Goal: Task Accomplishment & Management: Complete application form

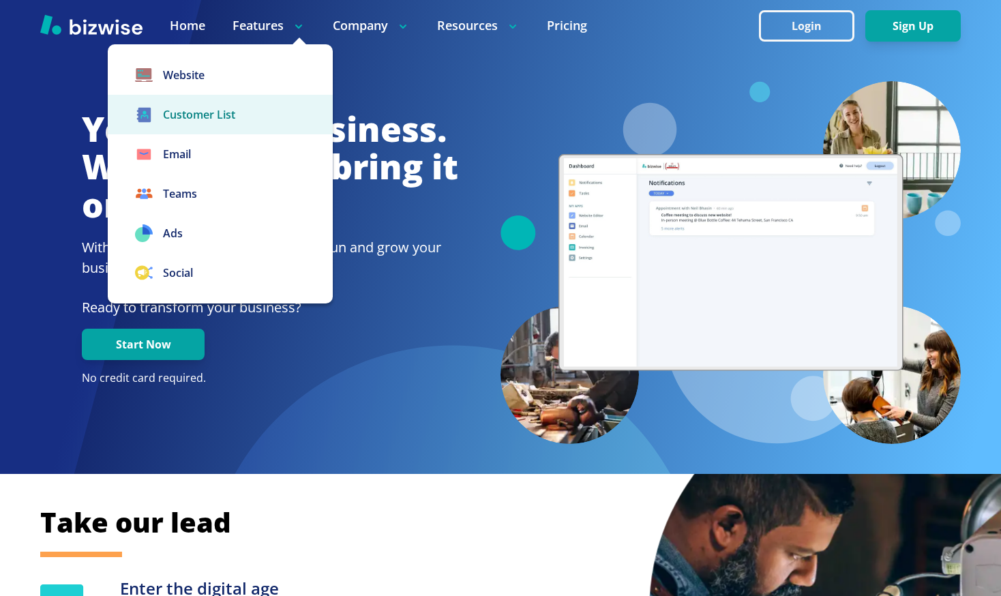
click at [198, 115] on link "Customer List" at bounding box center [220, 115] width 225 height 40
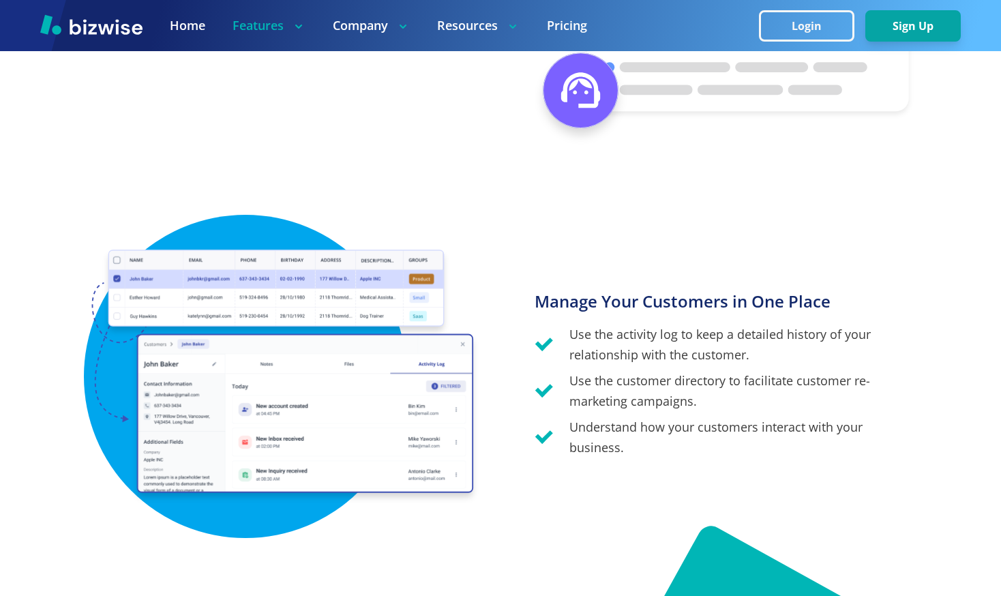
scroll to position [1826, 0]
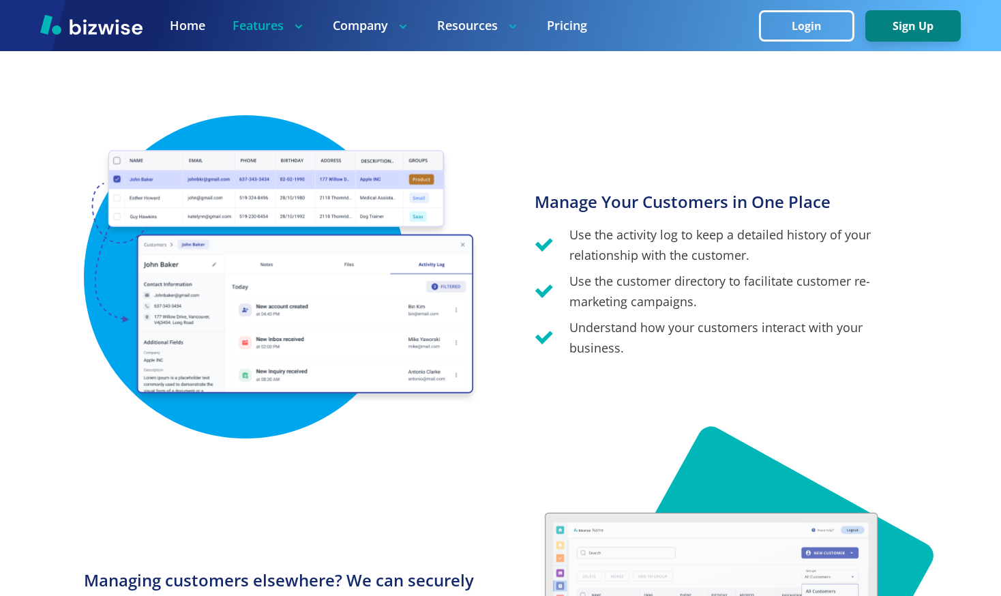
click at [898, 18] on button "Sign Up" at bounding box center [912, 25] width 95 height 31
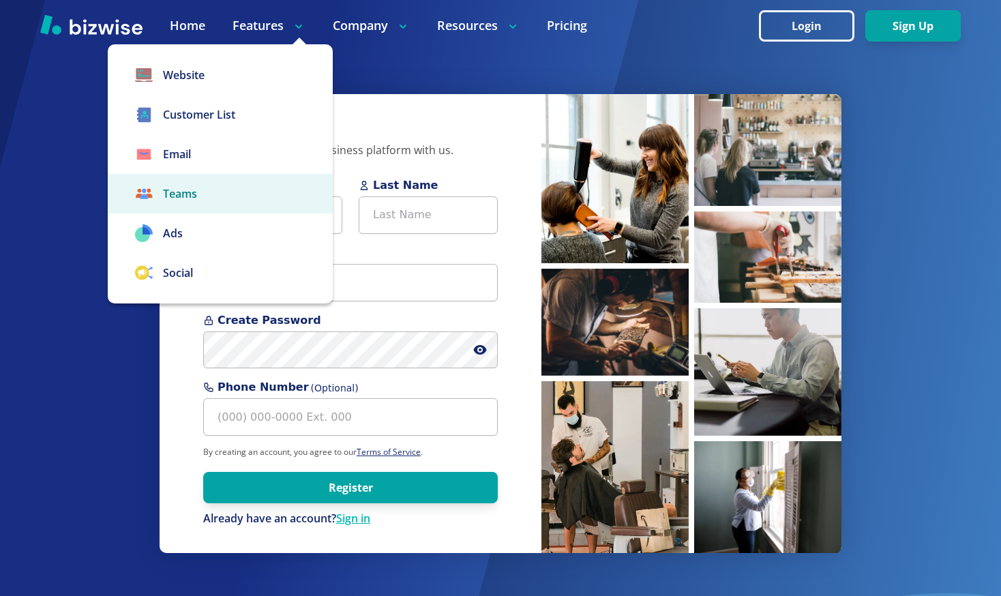
click at [182, 192] on link "Teams" at bounding box center [220, 194] width 225 height 40
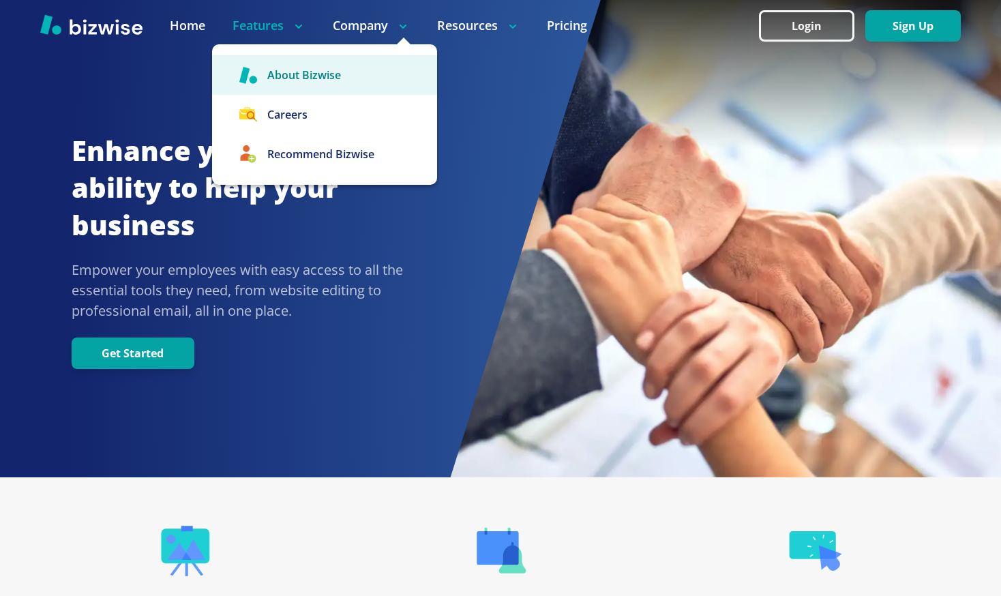
click at [320, 78] on link "About Bizwise" at bounding box center [324, 75] width 225 height 40
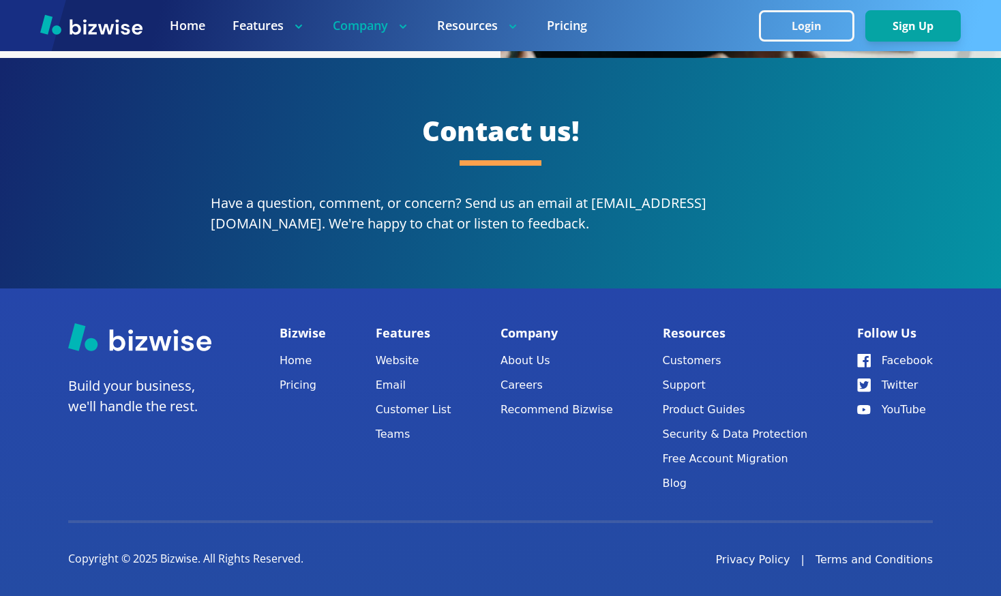
scroll to position [2513, 0]
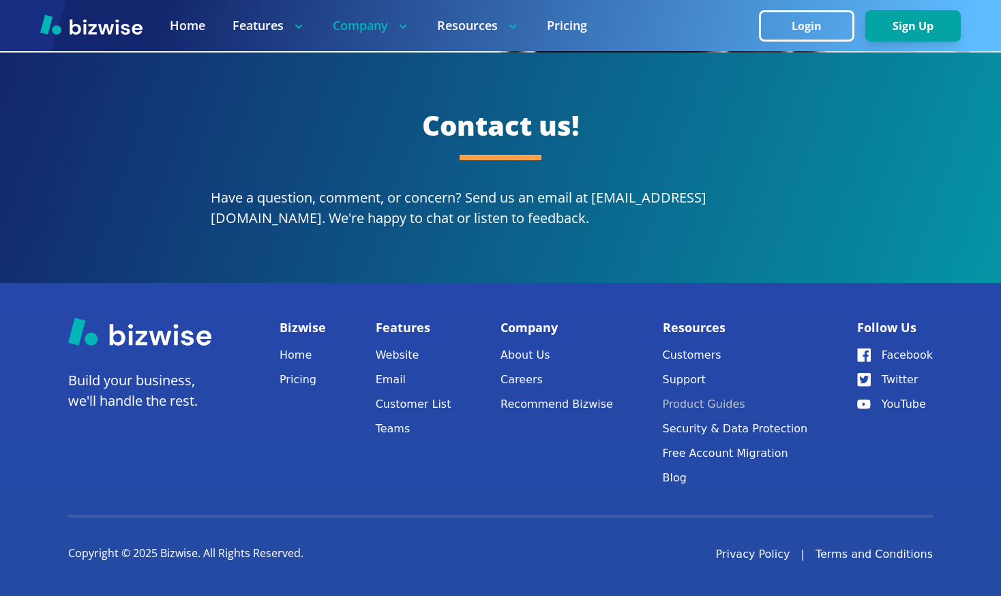
click at [696, 403] on link "Product Guides" at bounding box center [735, 404] width 145 height 19
click at [690, 354] on link "Customers" at bounding box center [735, 355] width 145 height 19
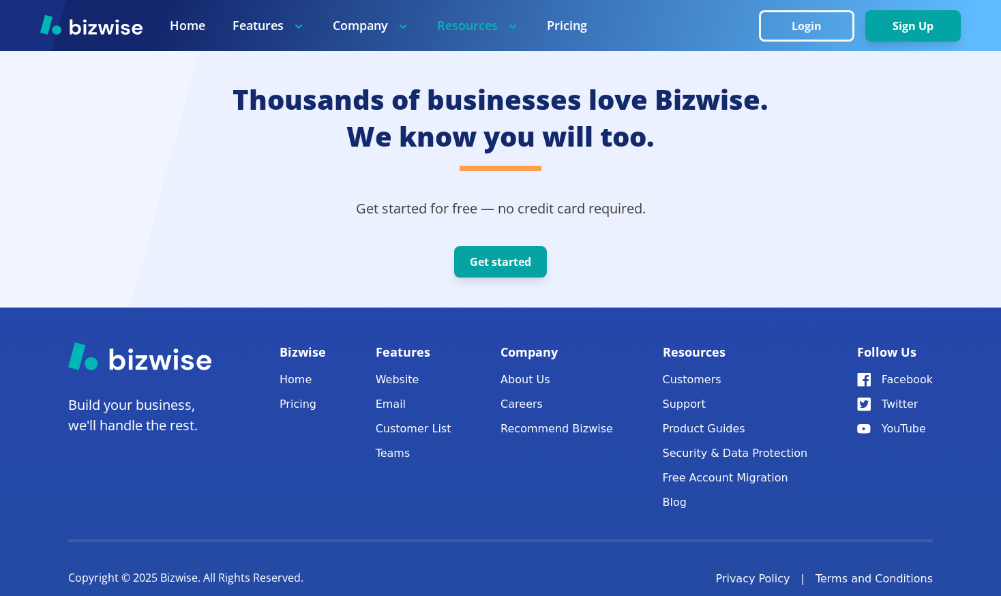
scroll to position [3603, 0]
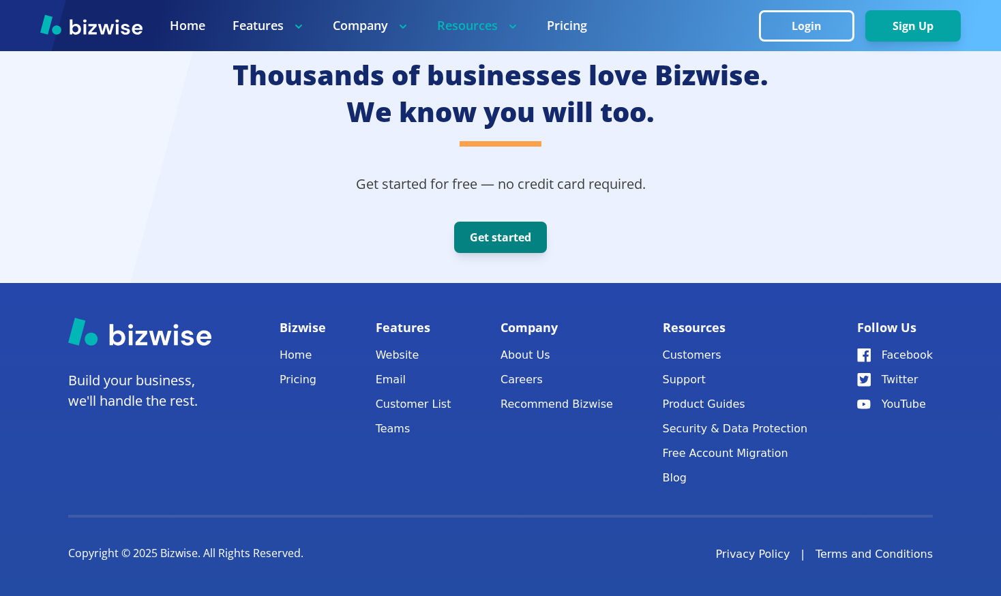
click at [526, 228] on button "Get started" at bounding box center [500, 237] width 93 height 31
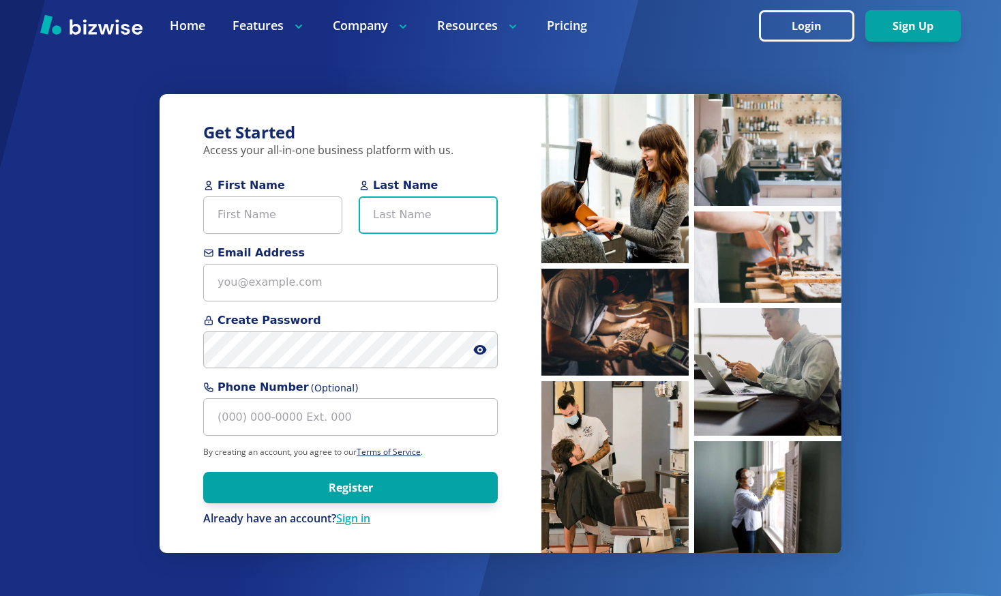
click at [415, 221] on input "Last Name" at bounding box center [428, 215] width 139 height 38
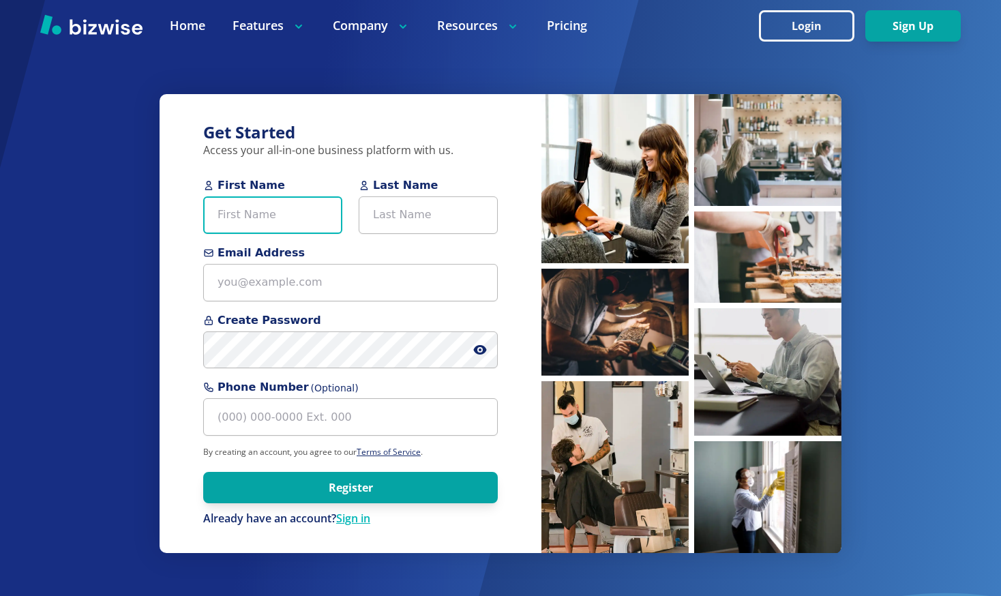
click at [302, 212] on input "First Name" at bounding box center [272, 215] width 139 height 38
type input "[PERSON_NAME]"
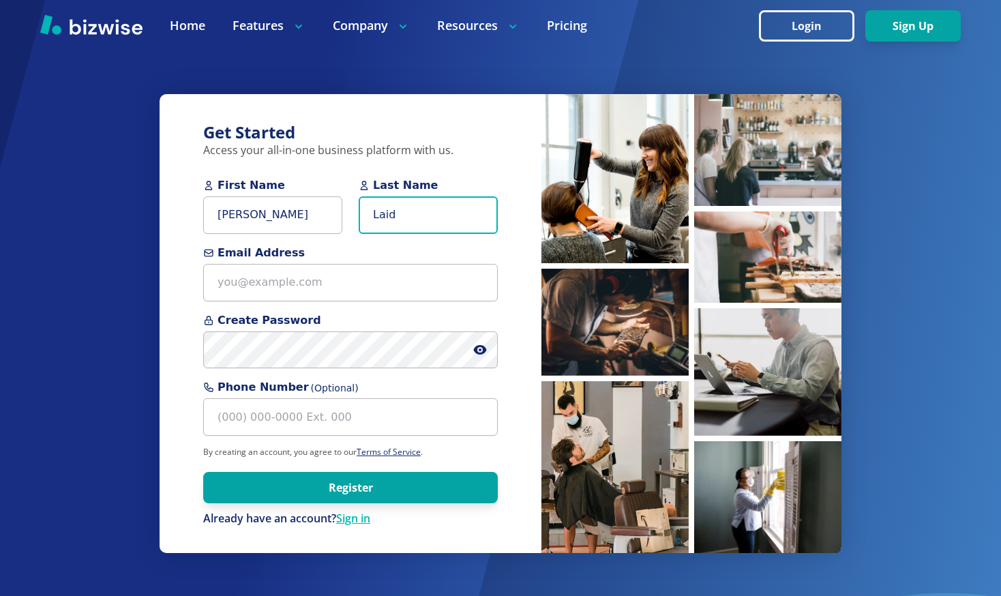
type input "Laid"
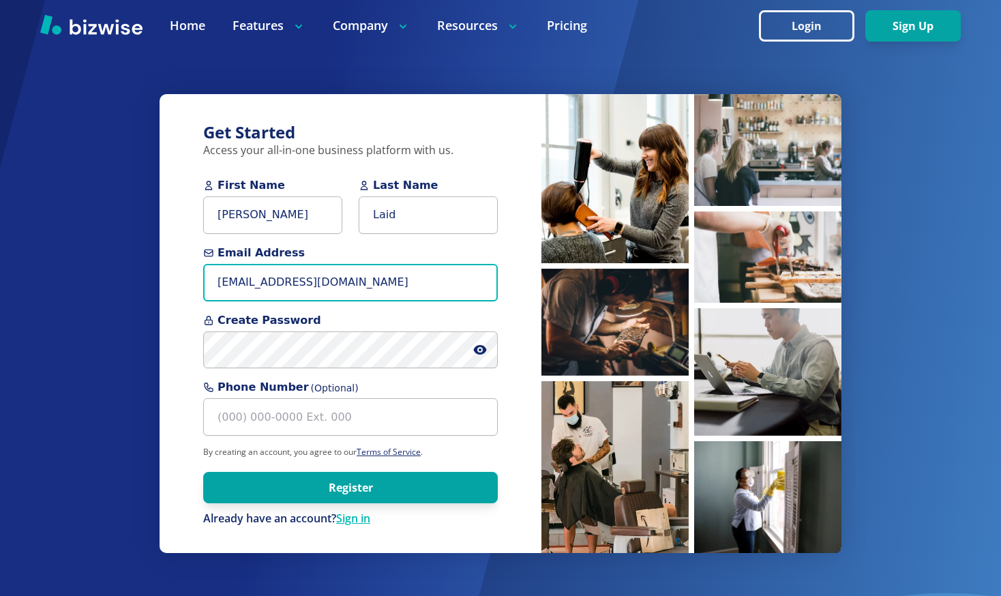
type input "[EMAIL_ADDRESS][DOMAIN_NAME]"
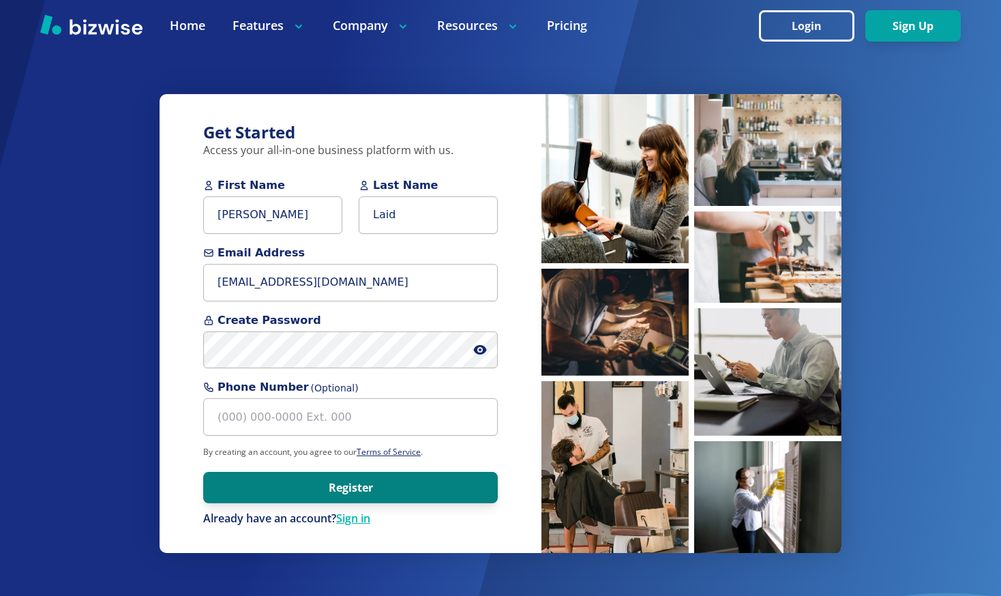
click at [309, 490] on button "Register" at bounding box center [350, 487] width 295 height 31
